Goal: Register for event/course

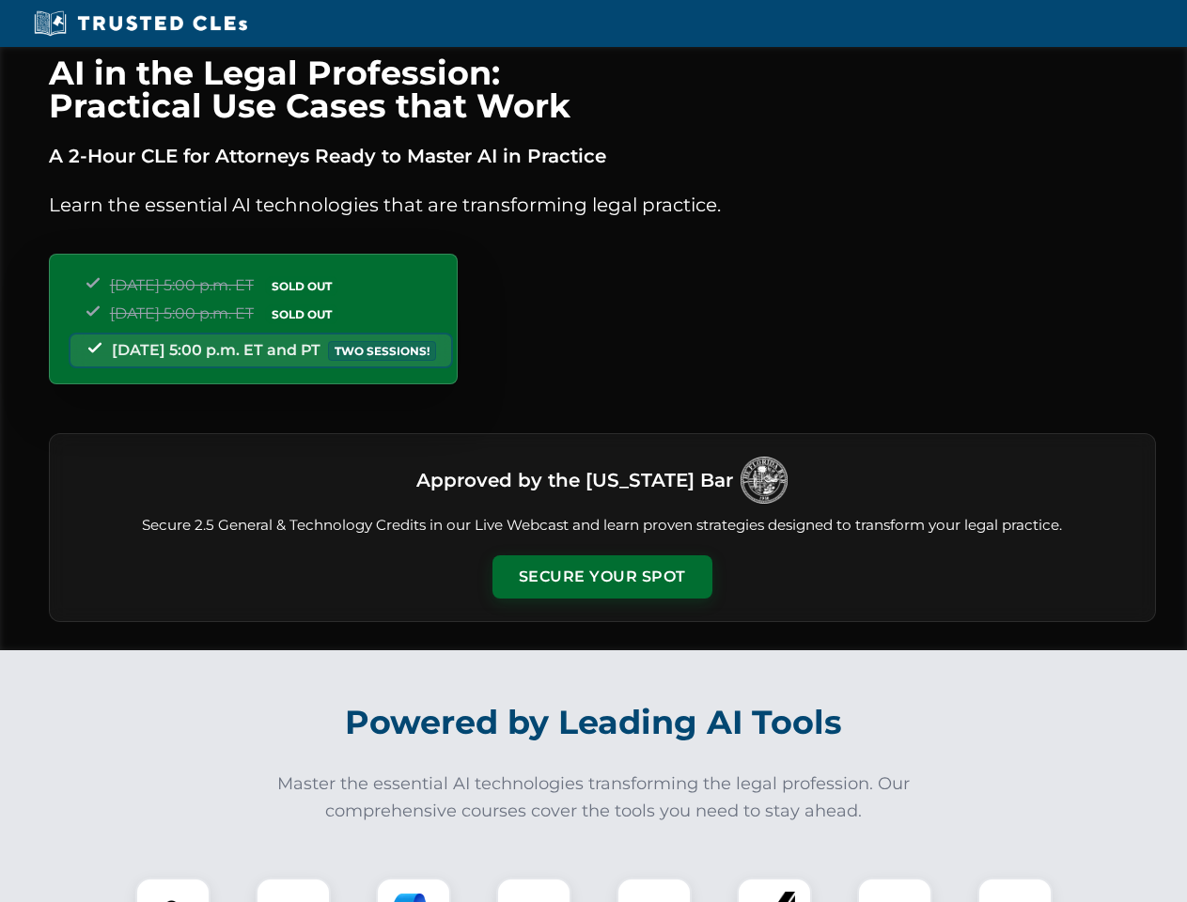
click at [601, 577] on button "Secure Your Spot" at bounding box center [602, 576] width 220 height 43
click at [173, 890] on img at bounding box center [173, 915] width 54 height 54
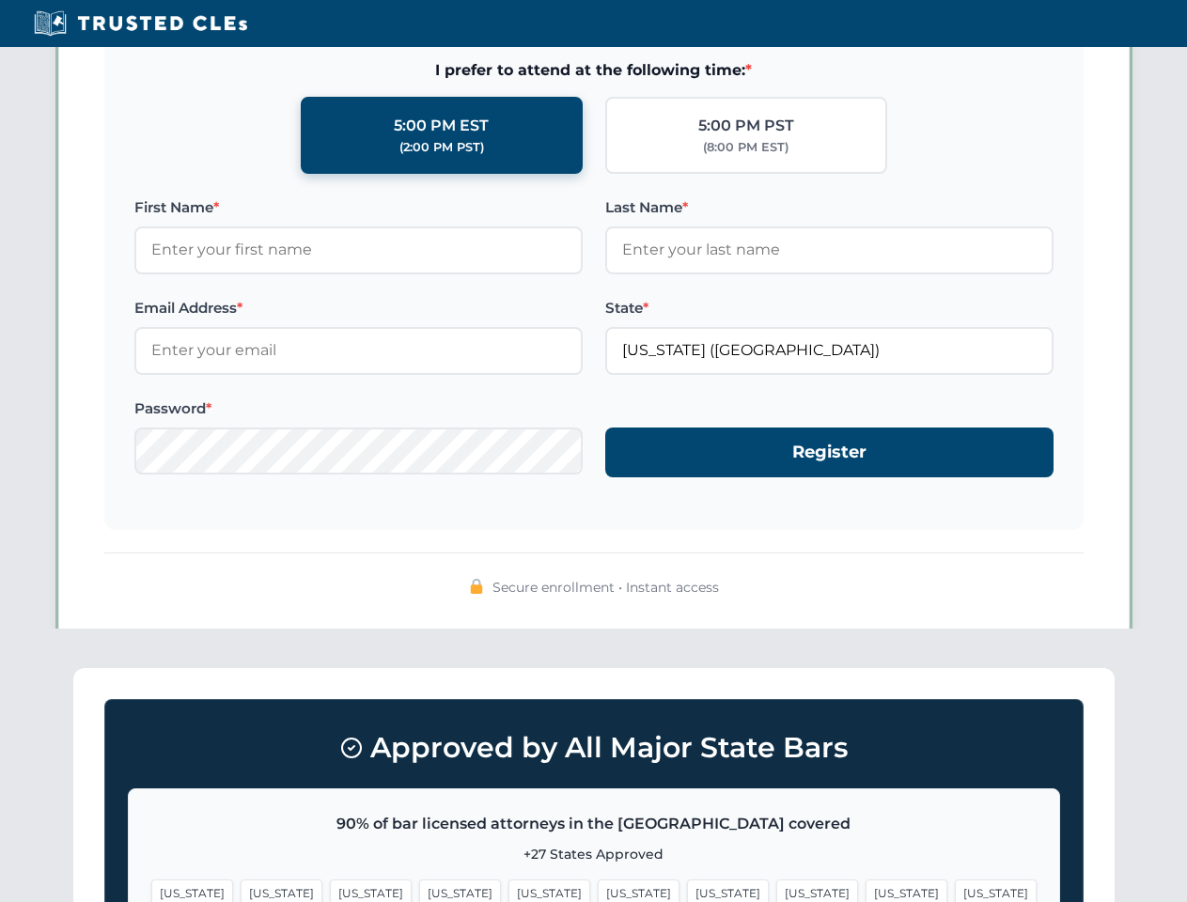
click at [687, 890] on span "[US_STATE]" at bounding box center [728, 892] width 82 height 27
click at [865, 890] on span "[US_STATE]" at bounding box center [906, 892] width 82 height 27
